Goal: Obtain resource: Download file/media

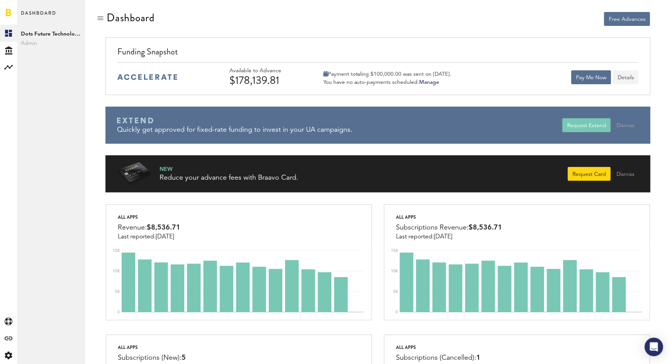
click at [634, 70] on button "Details" at bounding box center [626, 77] width 26 height 14
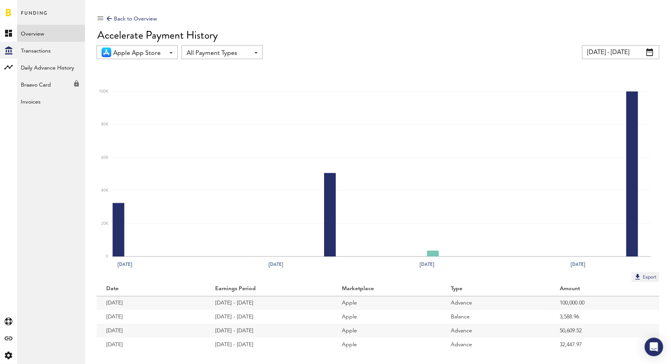
click at [108, 17] on div at bounding box center [109, 18] width 5 height 5
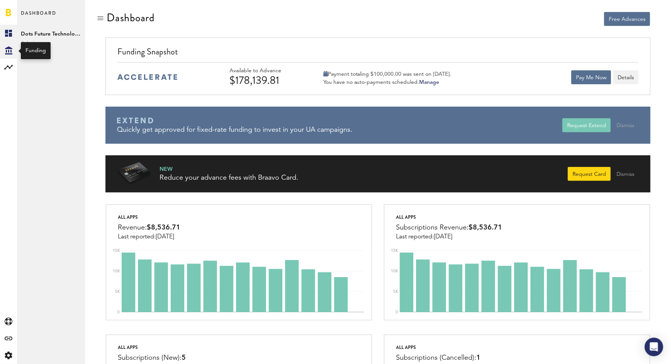
click at [7, 51] on icon "Created with Sketch." at bounding box center [8, 50] width 7 height 8
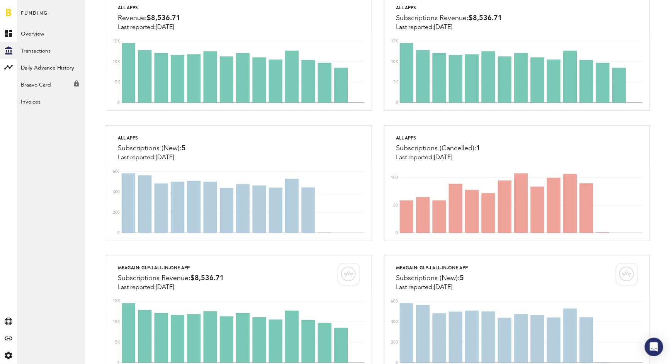
scroll to position [124, 0]
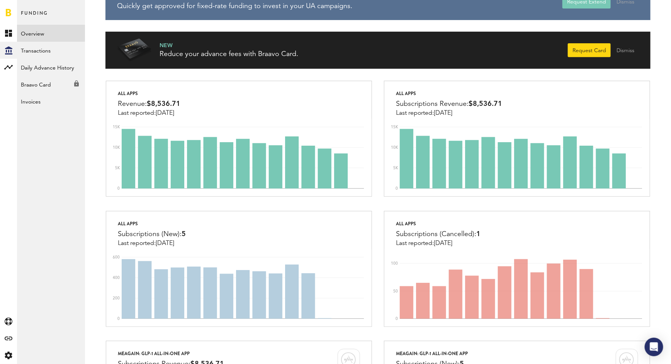
click at [31, 33] on link "Overview" at bounding box center [51, 33] width 68 height 17
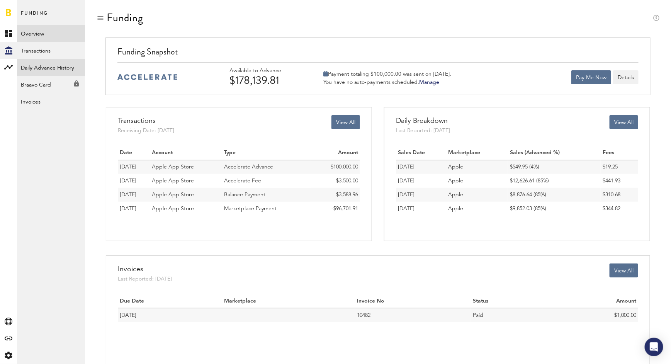
click at [44, 71] on link "Daily Advance History" at bounding box center [51, 67] width 68 height 17
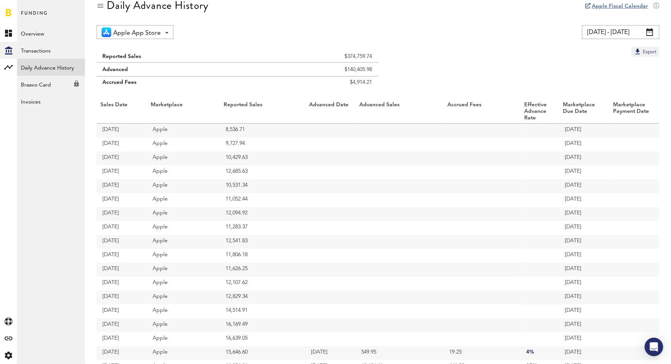
scroll to position [8, 0]
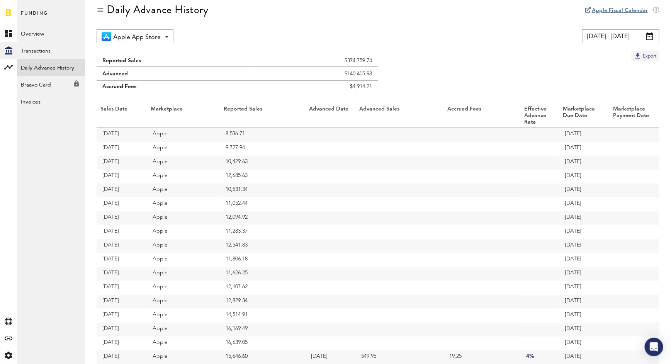
click at [641, 54] on button "Export" at bounding box center [646, 56] width 28 height 10
